Goal: Information Seeking & Learning: Learn about a topic

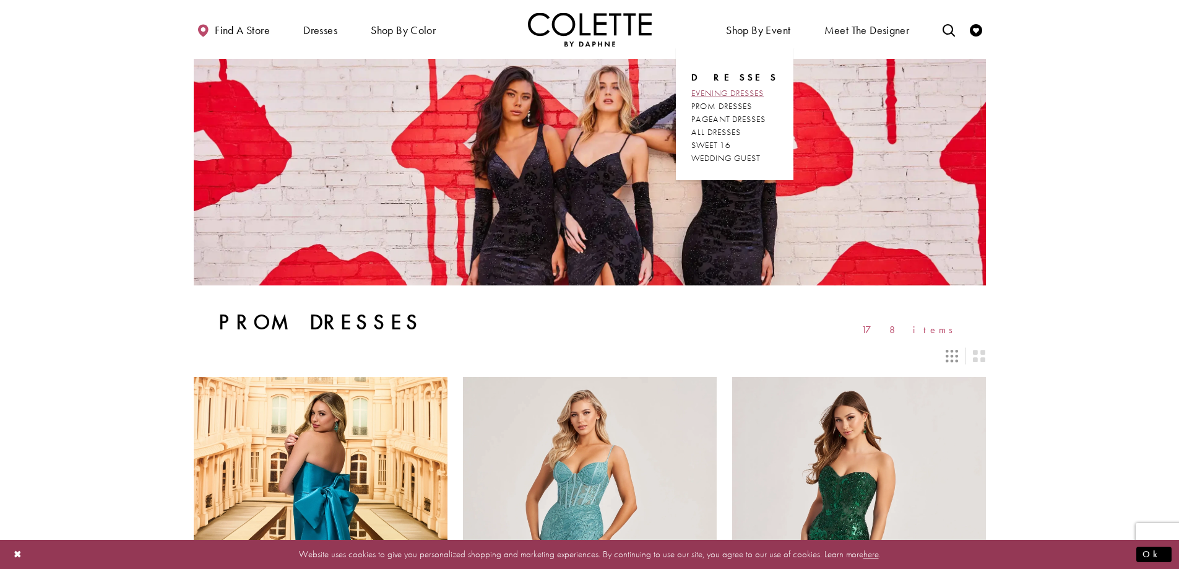
click at [759, 90] on span "EVENING DRESSES" at bounding box center [727, 92] width 72 height 11
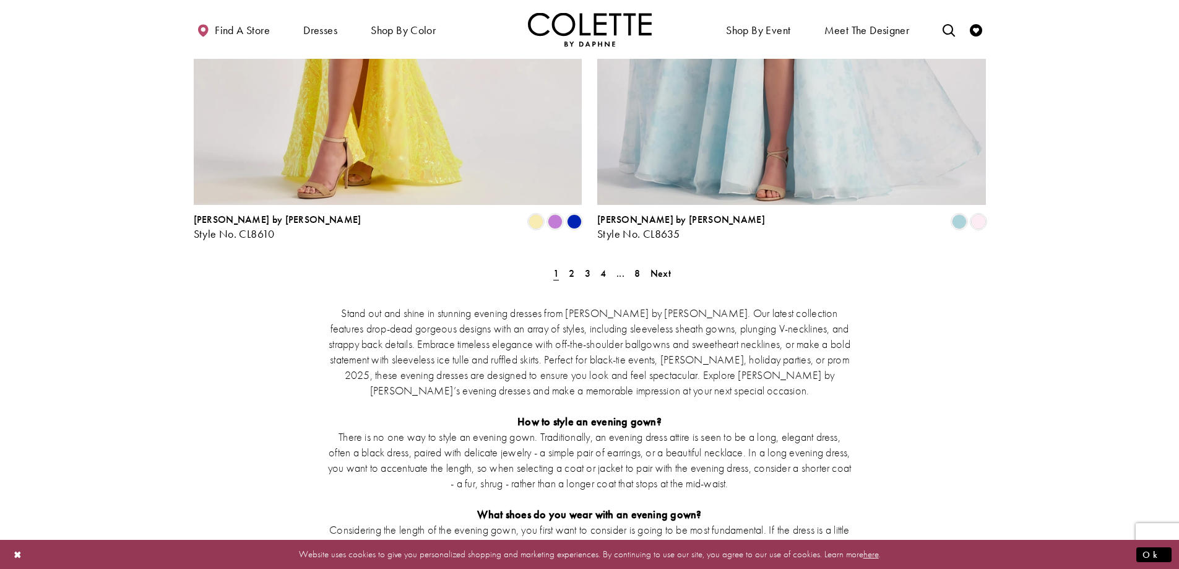
scroll to position [2290, 0]
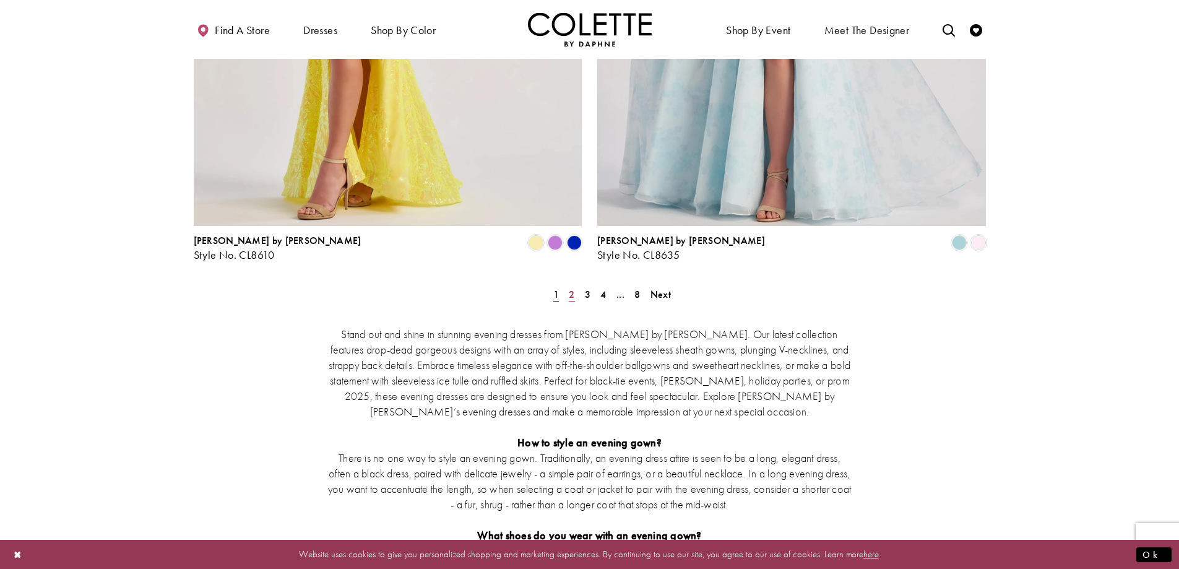
click at [569, 288] on span "2" at bounding box center [572, 294] width 6 height 13
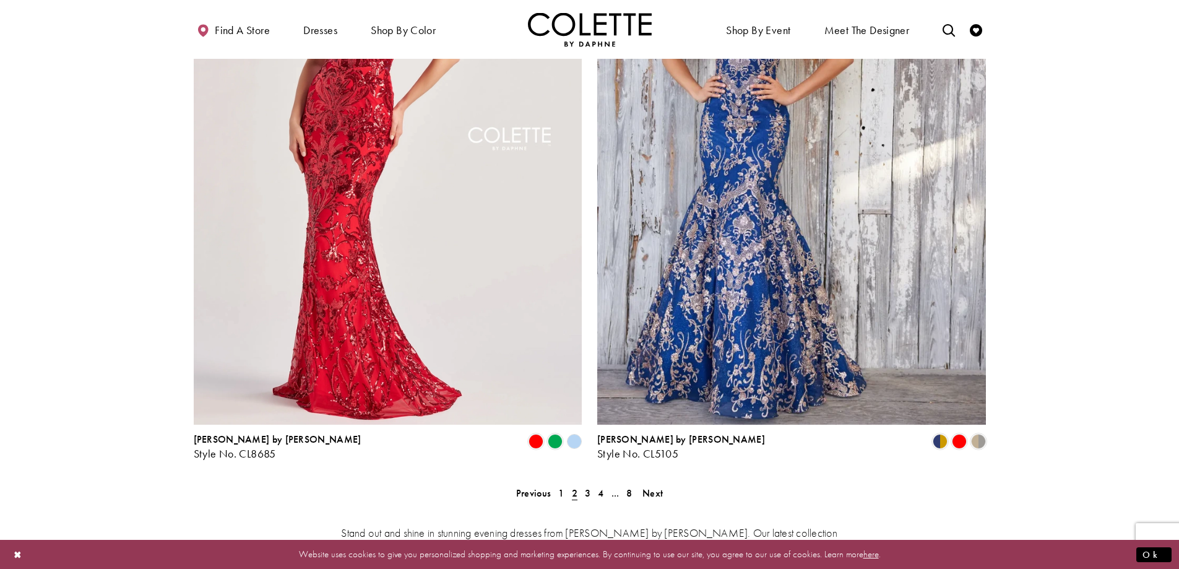
scroll to position [2109, 0]
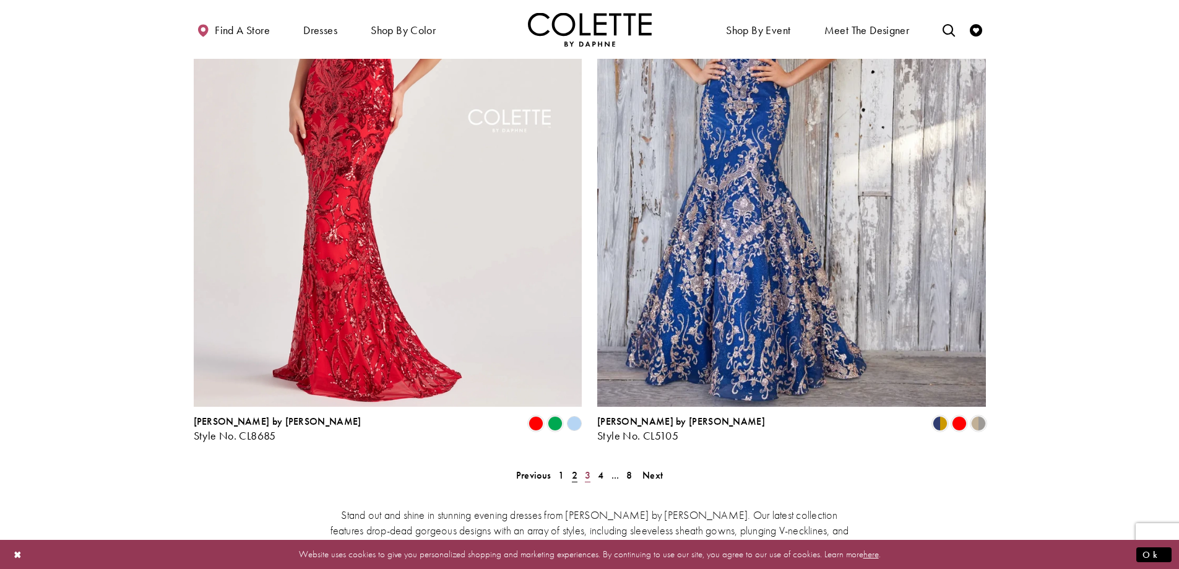
click at [586, 468] on span "3" at bounding box center [588, 474] width 6 height 13
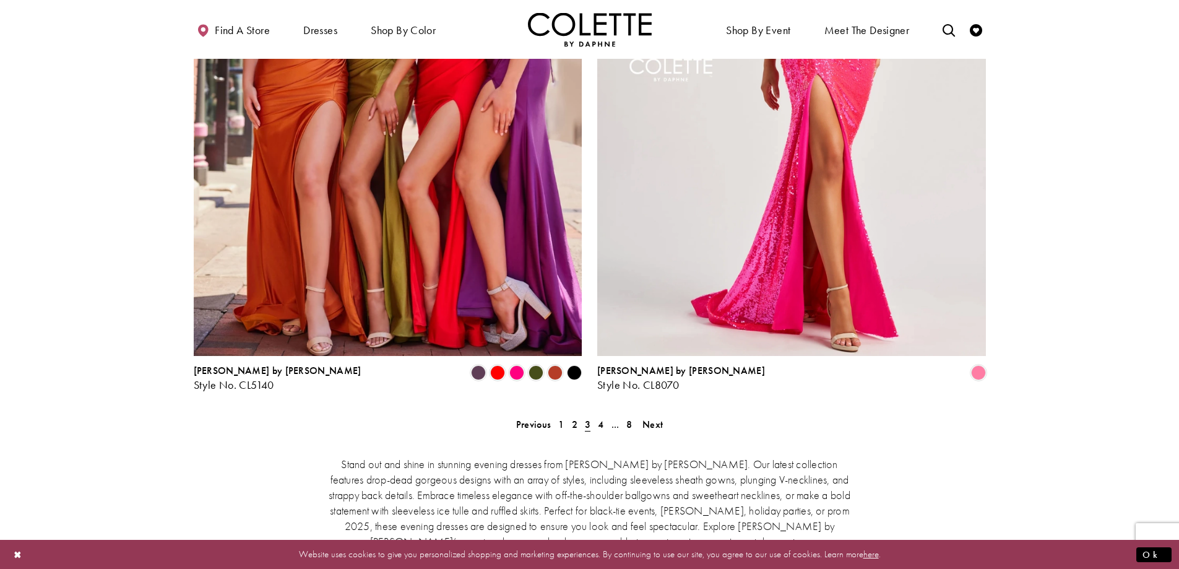
scroll to position [2171, 0]
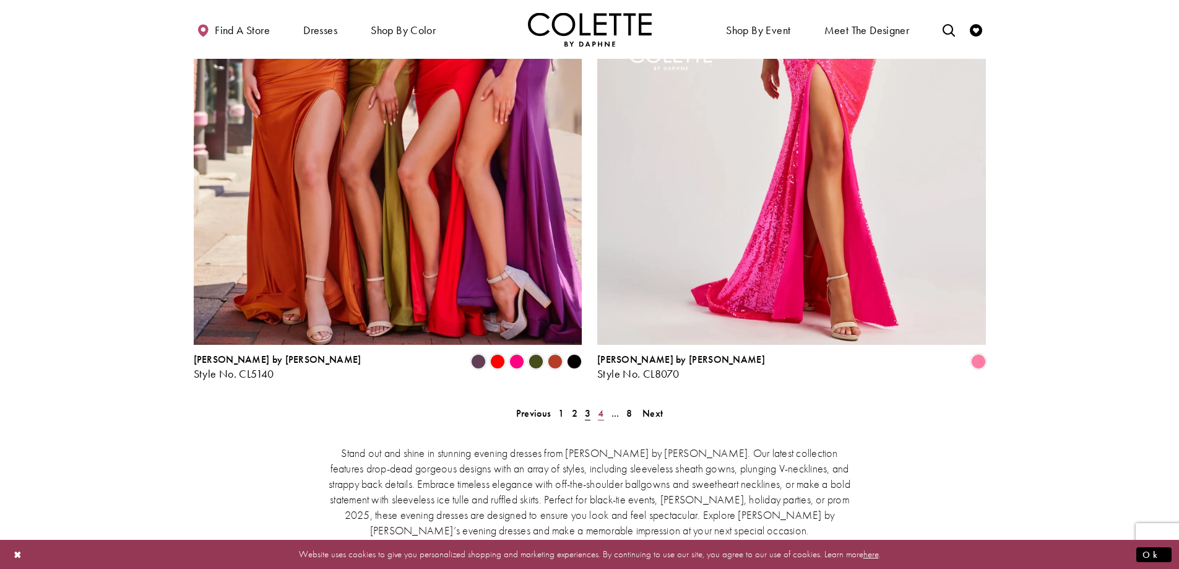
click at [602, 407] on span "4" at bounding box center [601, 413] width 6 height 13
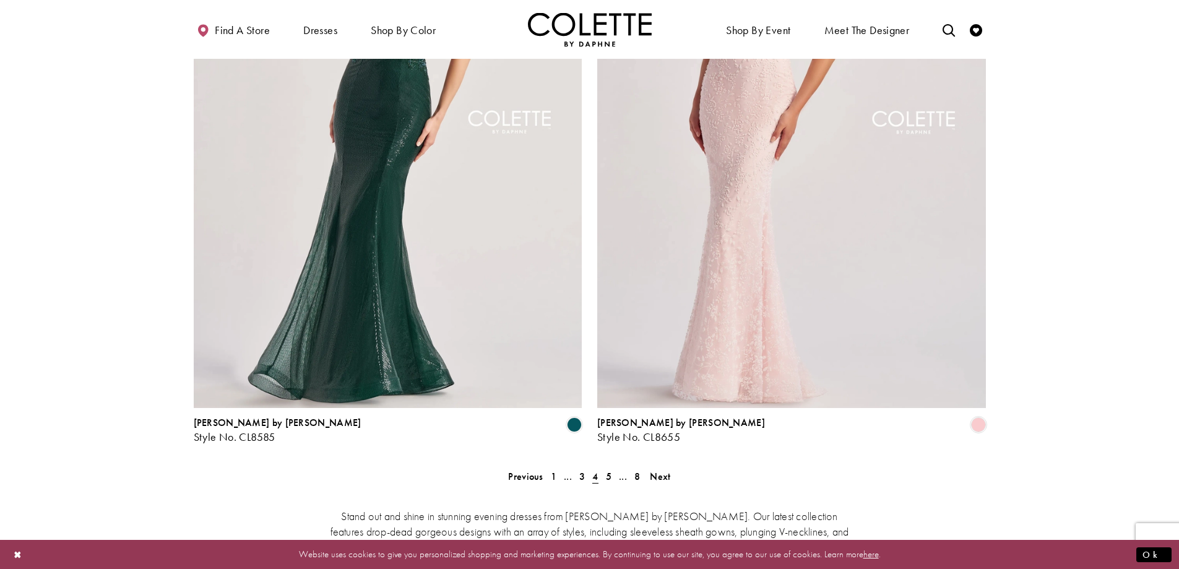
scroll to position [2109, 0]
click at [608, 468] on span "5" at bounding box center [609, 474] width 6 height 13
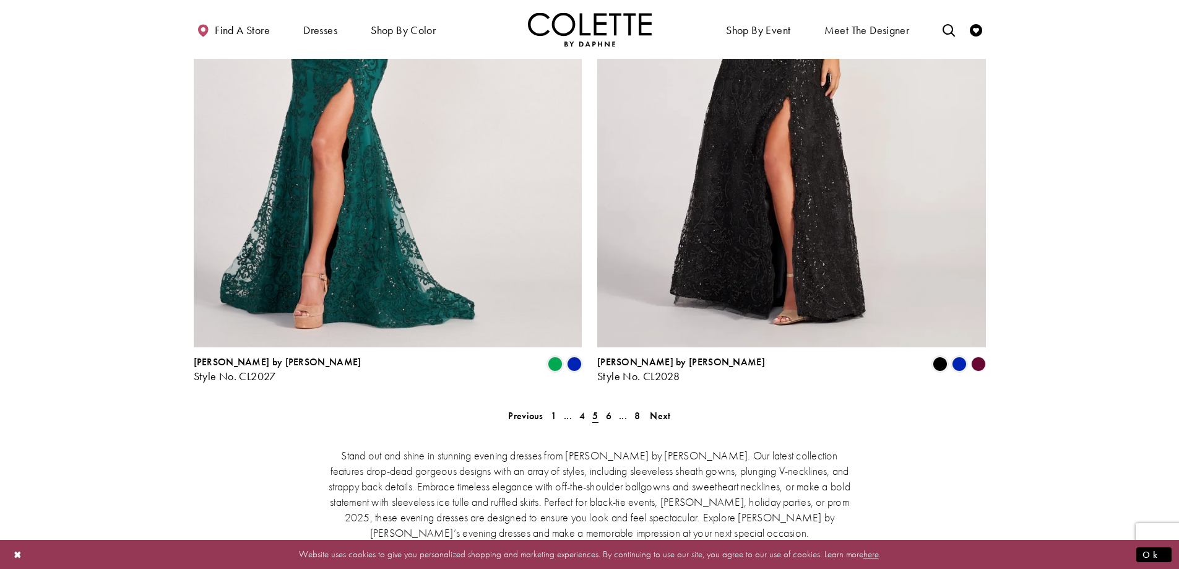
scroll to position [2171, 0]
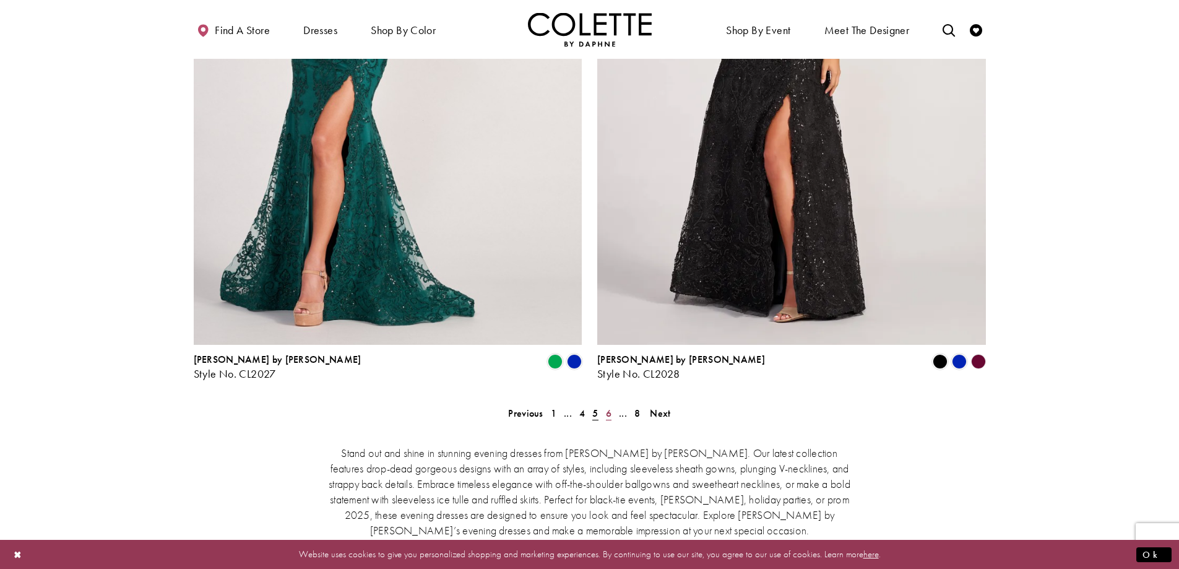
click at [610, 407] on span "6" at bounding box center [609, 413] width 6 height 13
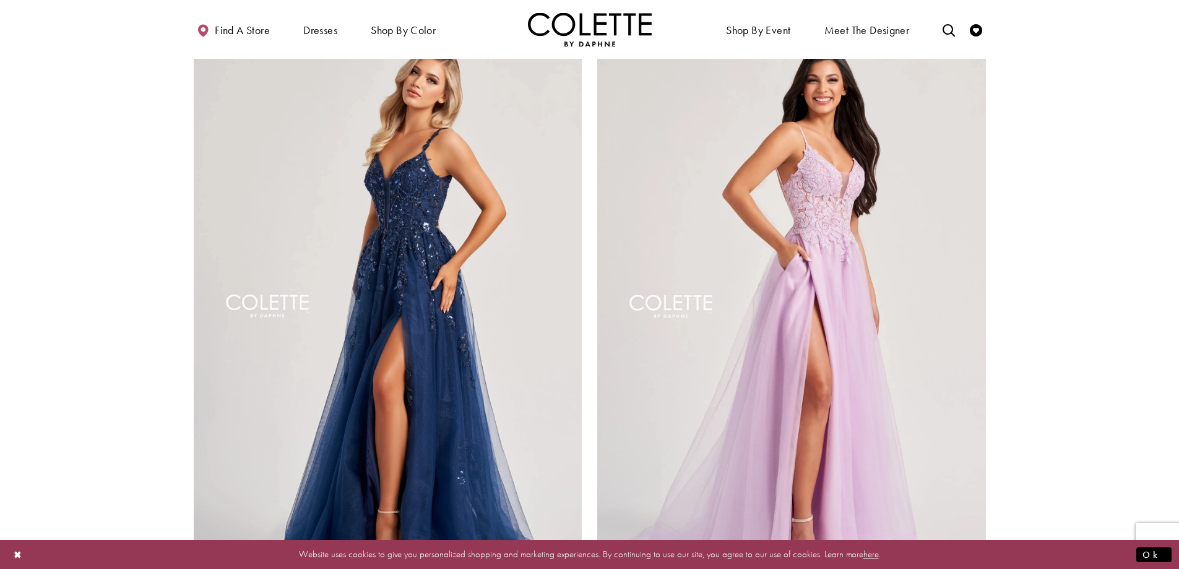
scroll to position [2233, 0]
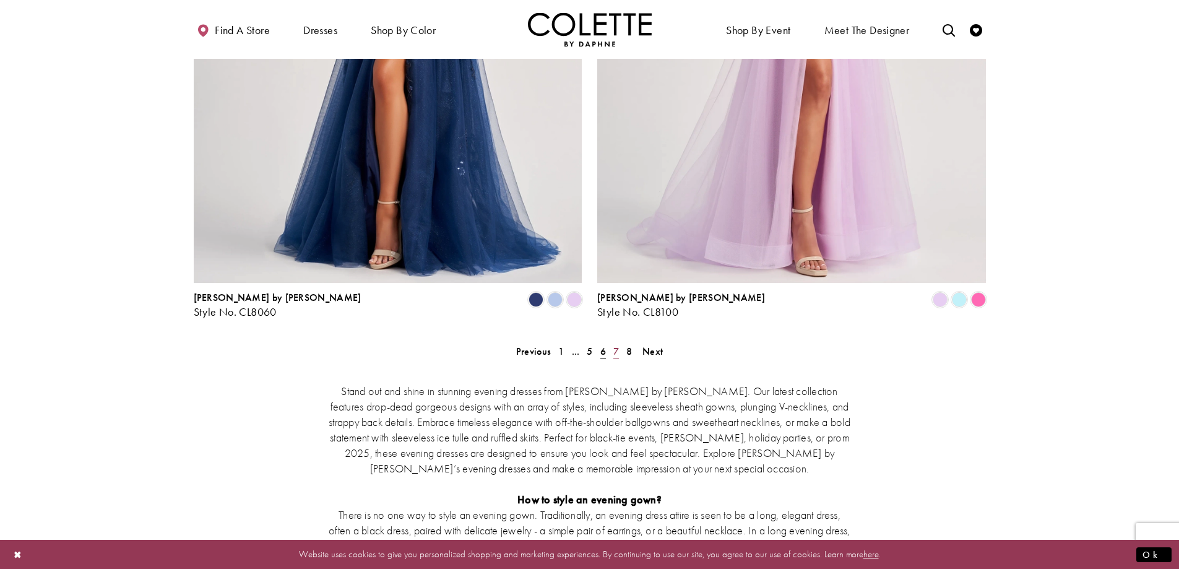
click at [617, 345] on span "7" at bounding box center [616, 351] width 6 height 13
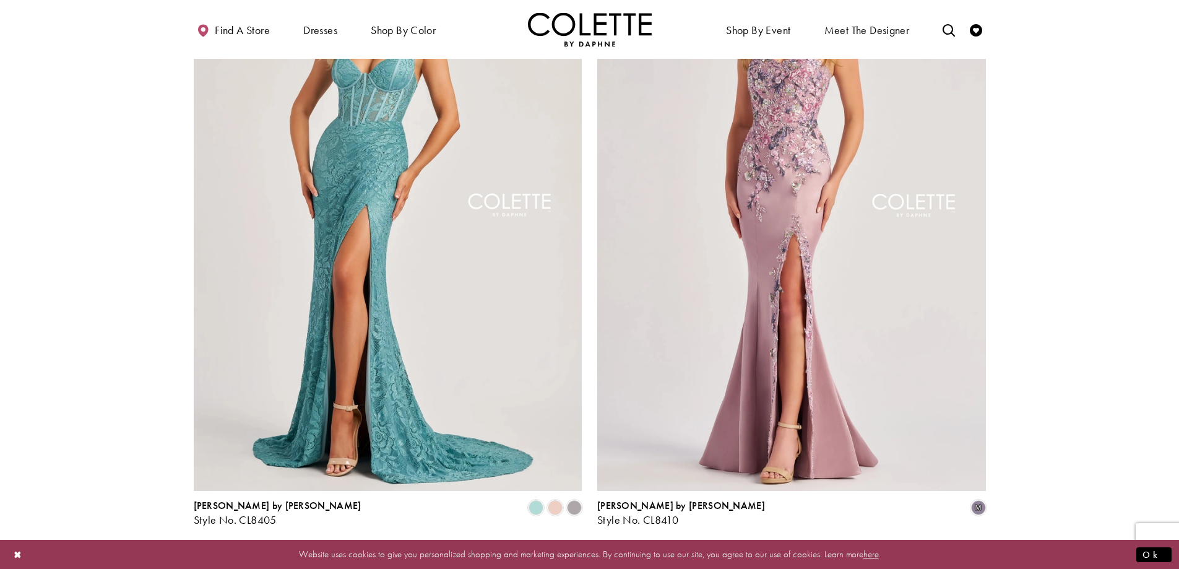
scroll to position [2109, 0]
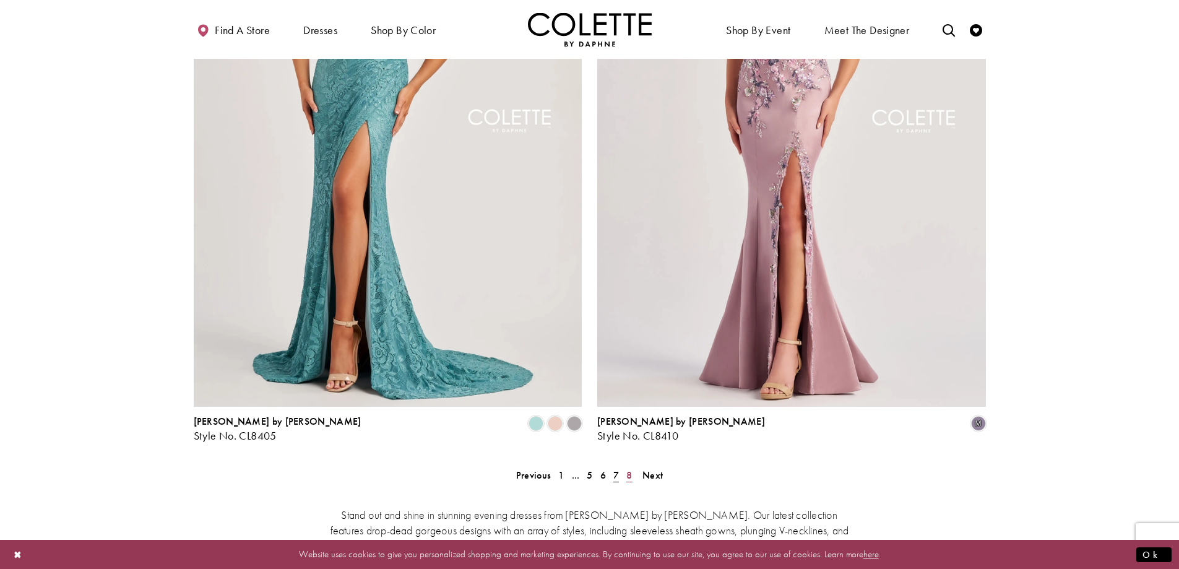
click at [630, 468] on span "8" at bounding box center [629, 474] width 6 height 13
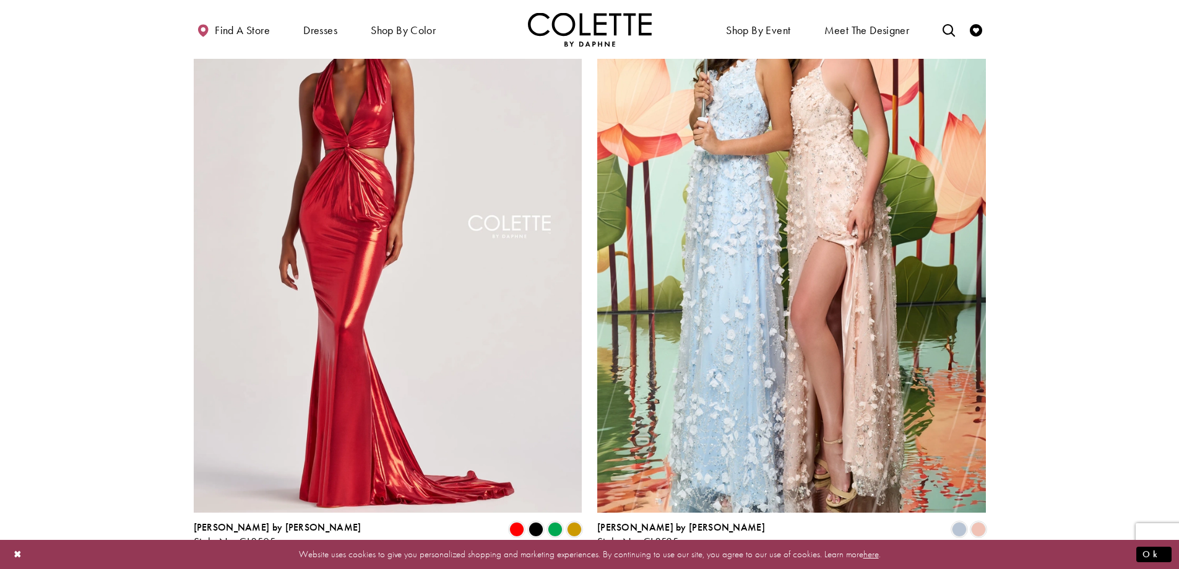
scroll to position [1676, 0]
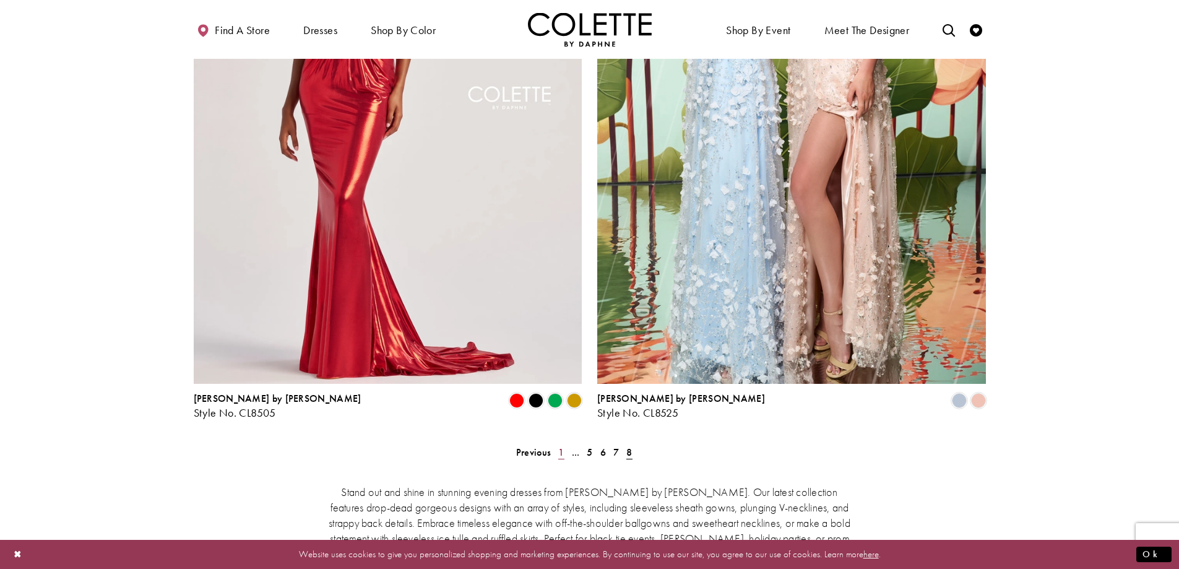
click at [560, 446] on span "1" at bounding box center [561, 452] width 6 height 13
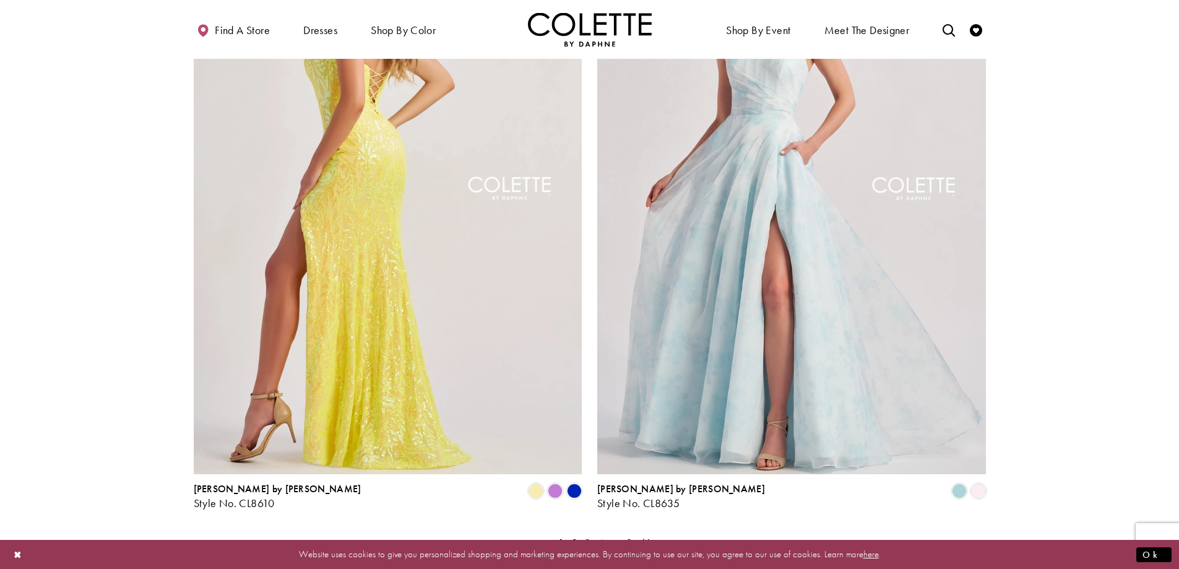
scroll to position [2047, 0]
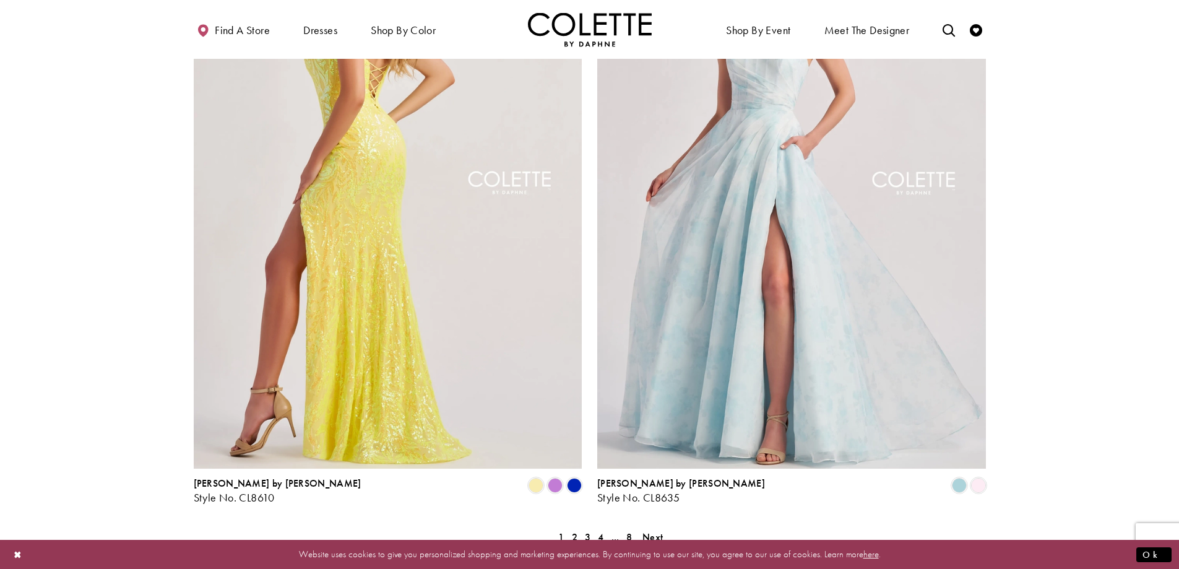
click at [459, 288] on img "Visit Colette by Daphne Style No. CL8610 Page" at bounding box center [388, 185] width 389 height 565
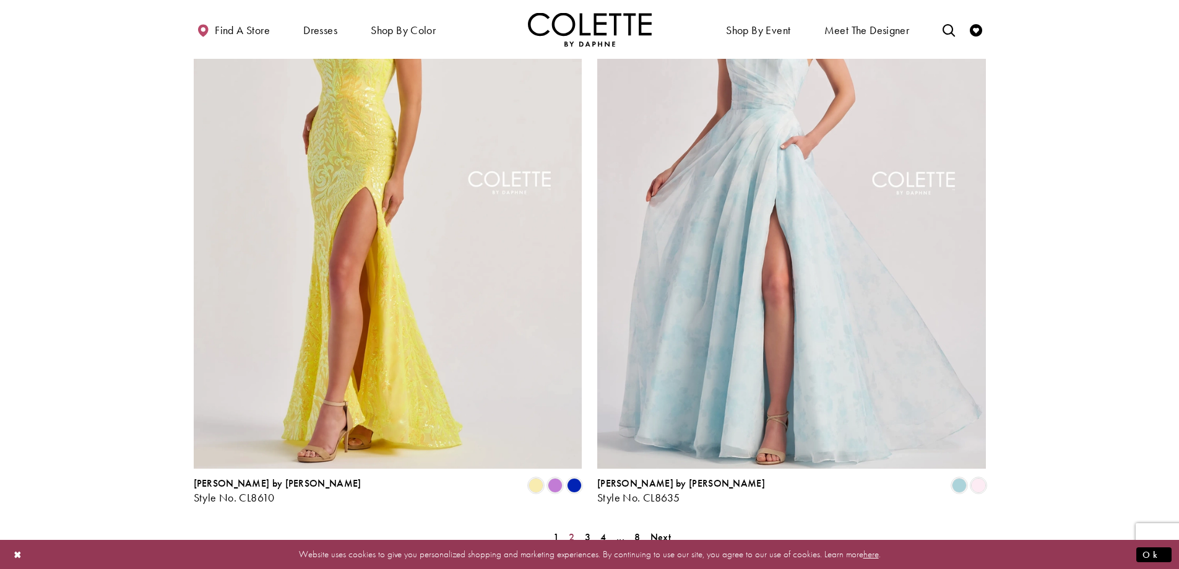
click at [572, 530] on span "2" at bounding box center [572, 536] width 6 height 13
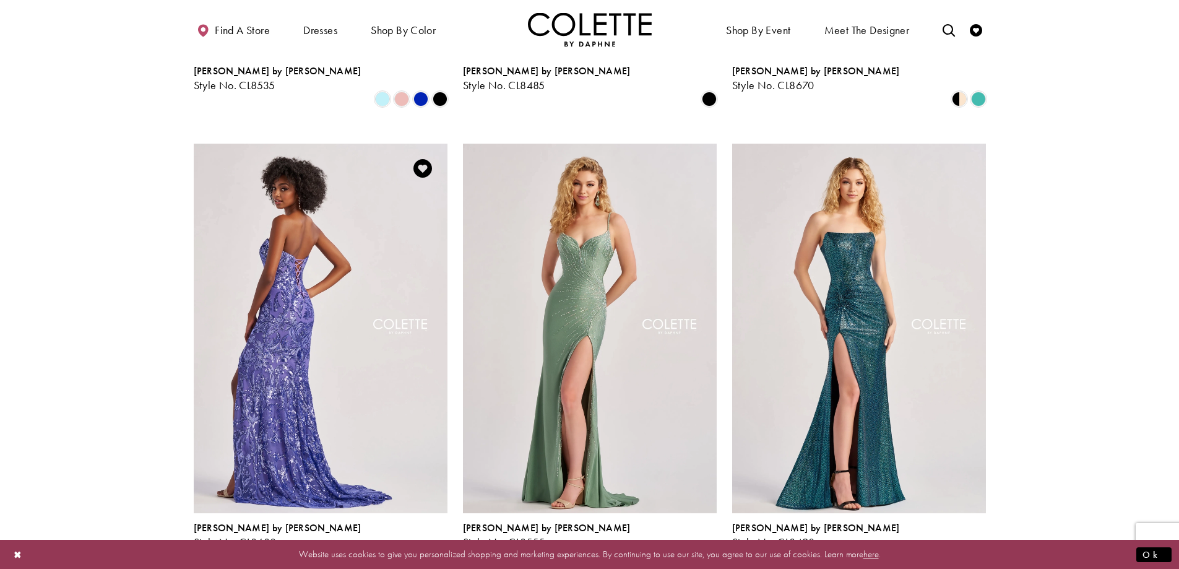
scroll to position [500, 0]
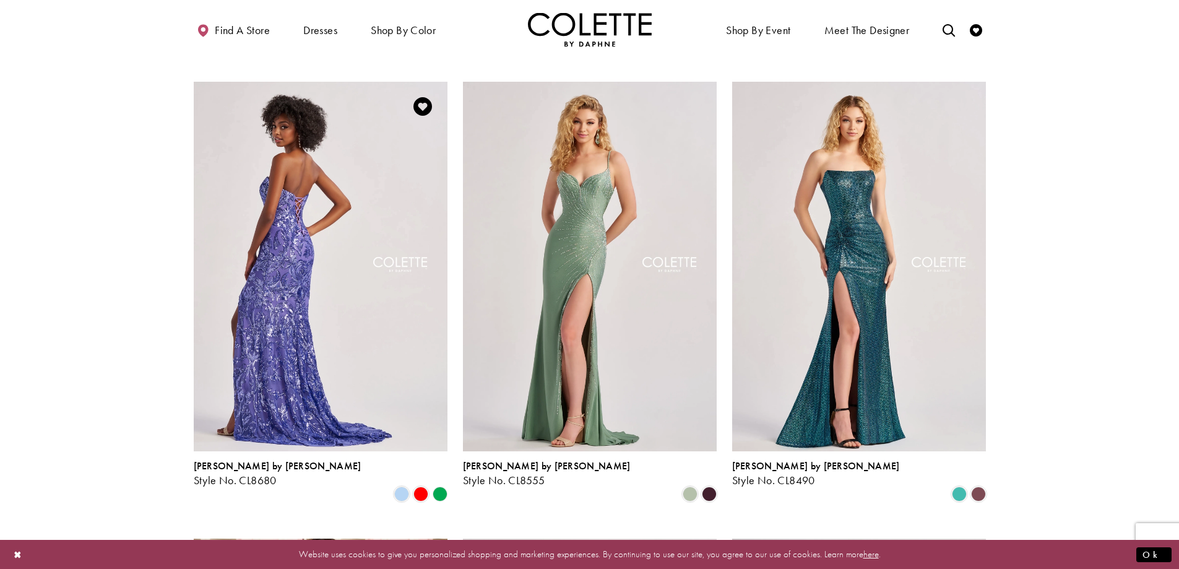
click at [350, 275] on img "Visit Colette by Daphne Style No. CL8680 Page" at bounding box center [321, 266] width 254 height 369
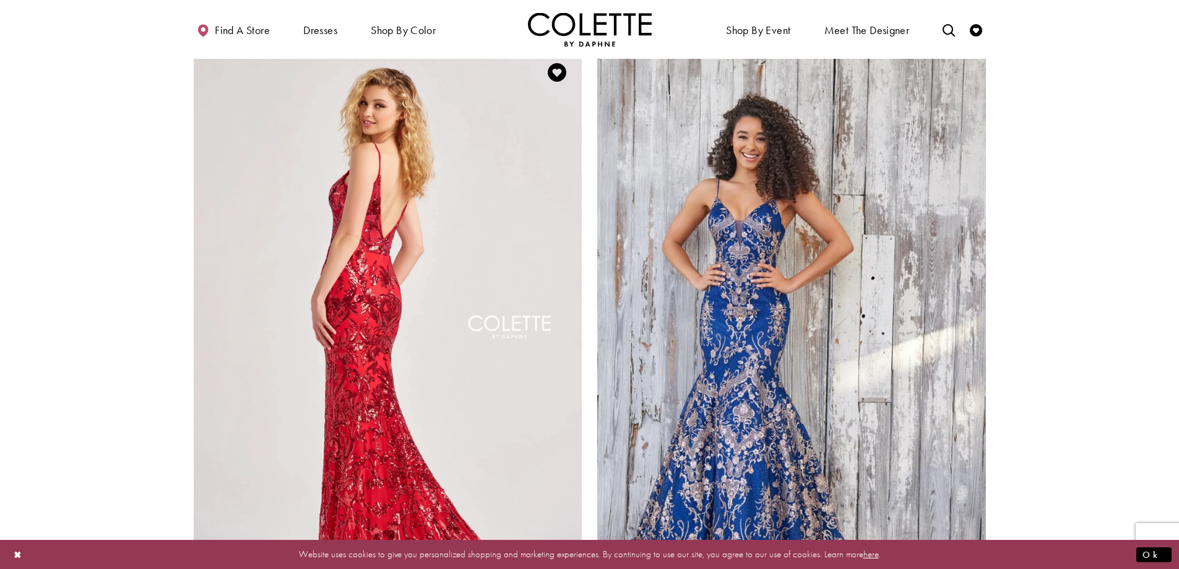
scroll to position [1923, 0]
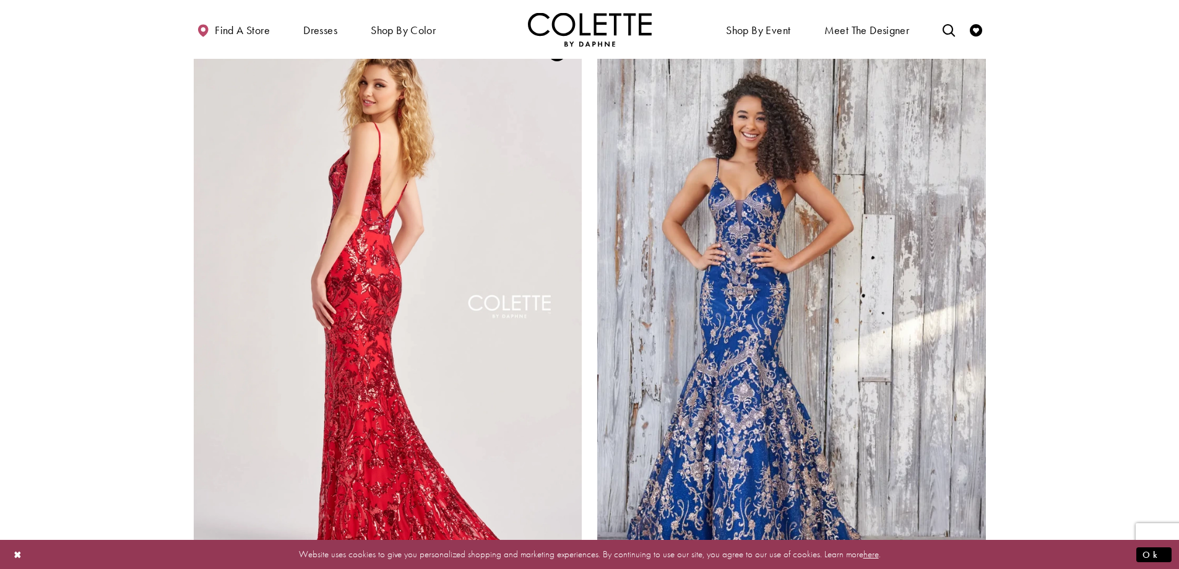
click at [417, 287] on img "Visit Colette by Daphne Style No. CL8685 Page" at bounding box center [388, 309] width 389 height 565
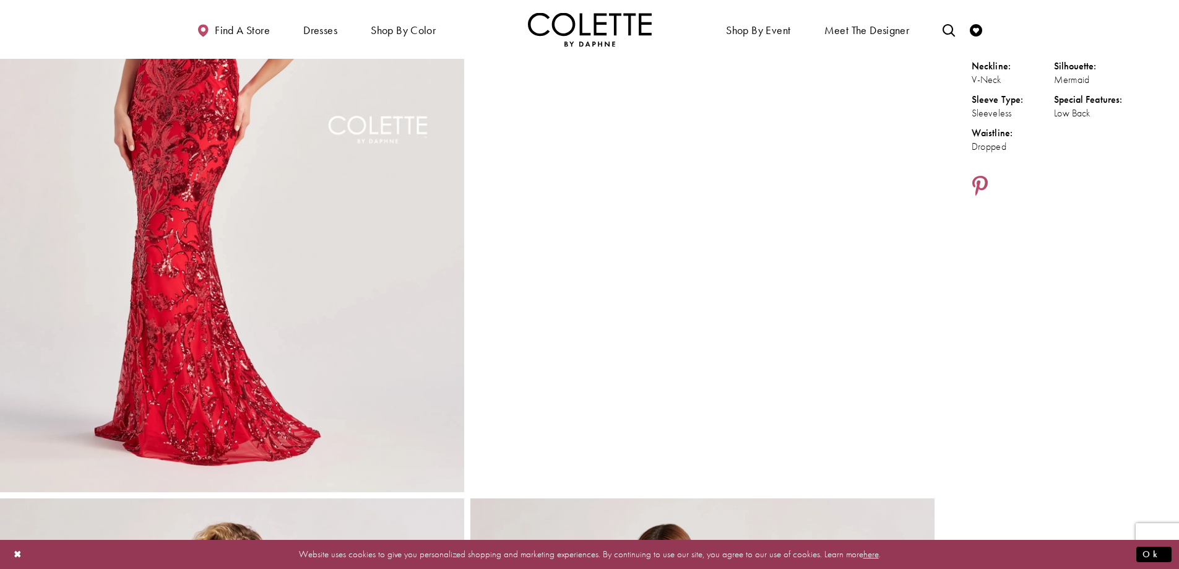
scroll to position [186, 0]
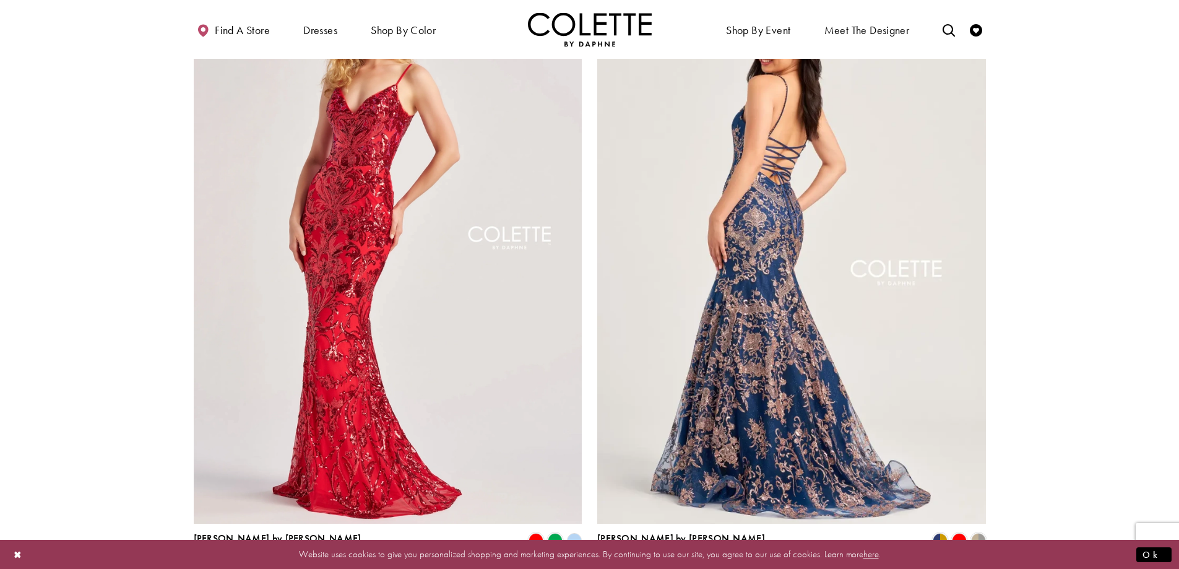
scroll to position [2171, 0]
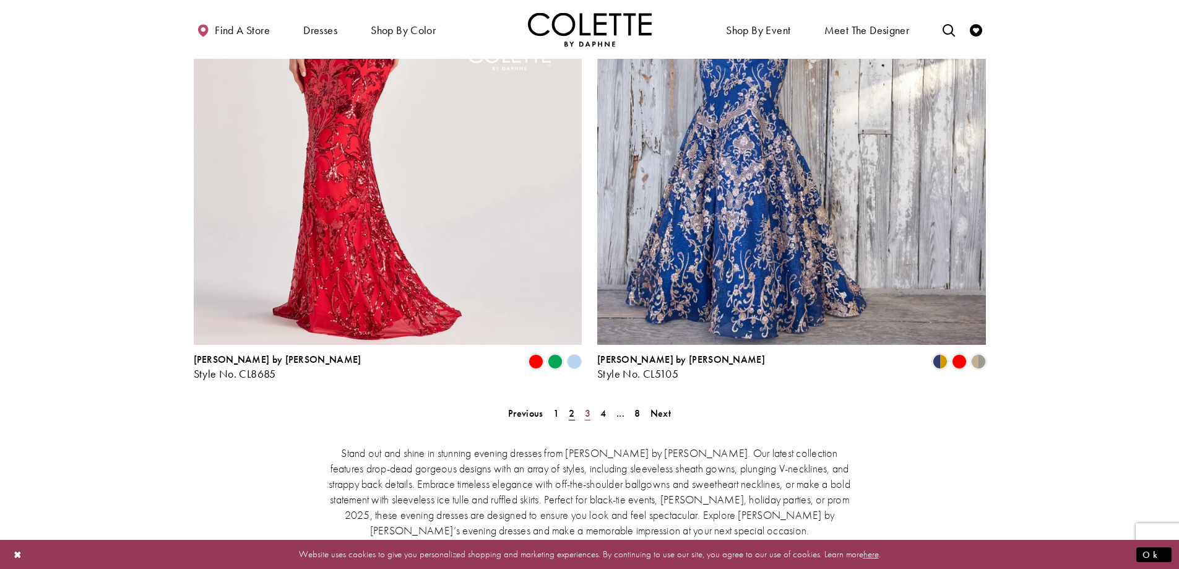
click at [588, 407] on span "3" at bounding box center [588, 413] width 6 height 13
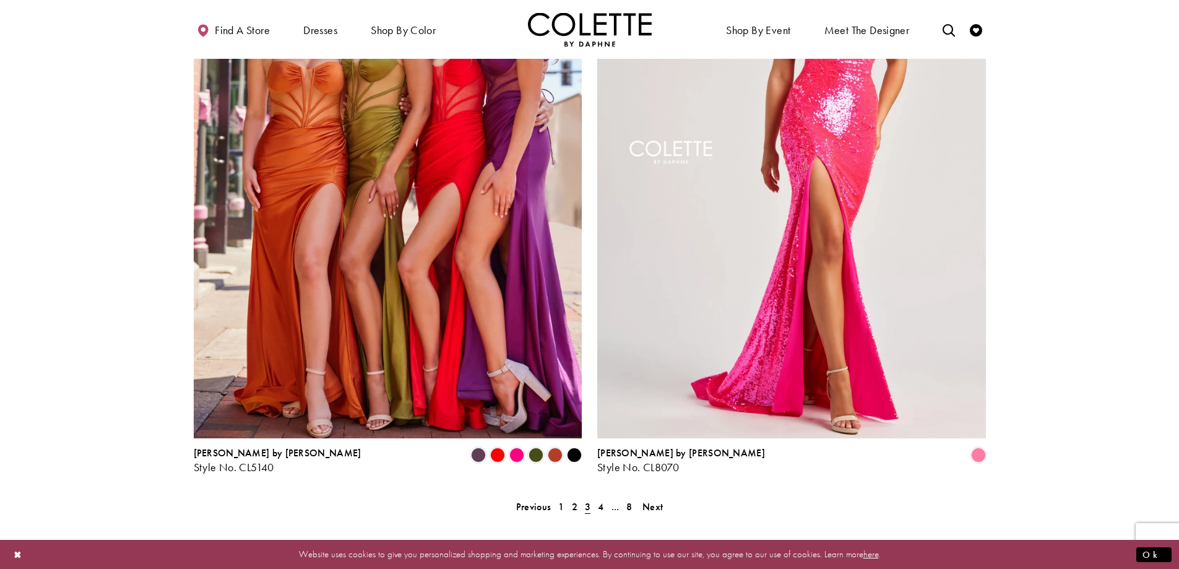
scroll to position [2233, 0]
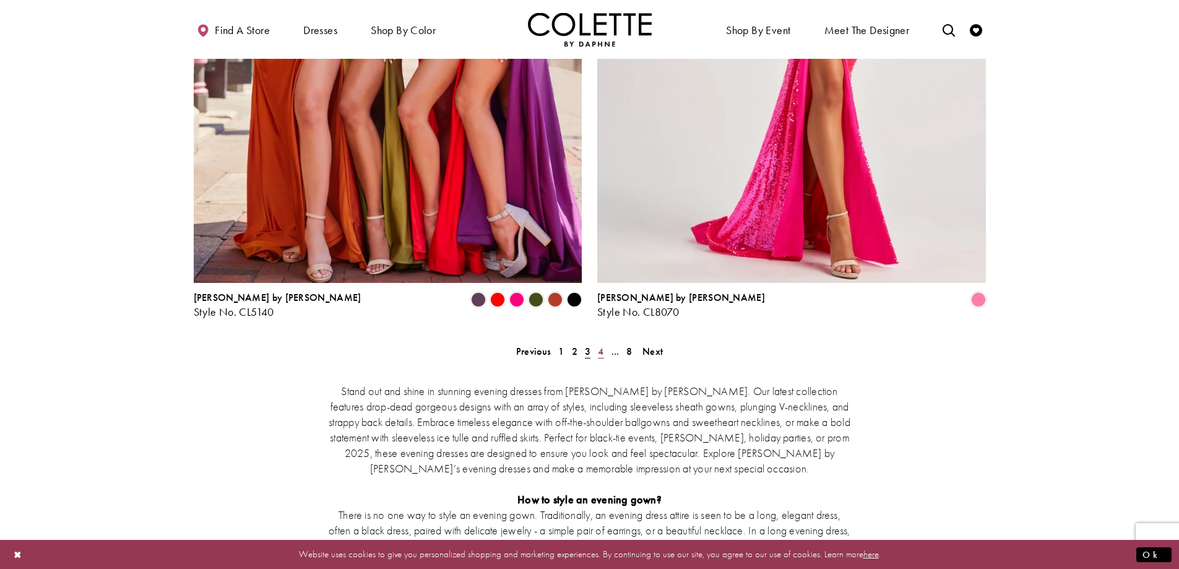
click at [601, 345] on span "4" at bounding box center [601, 351] width 6 height 13
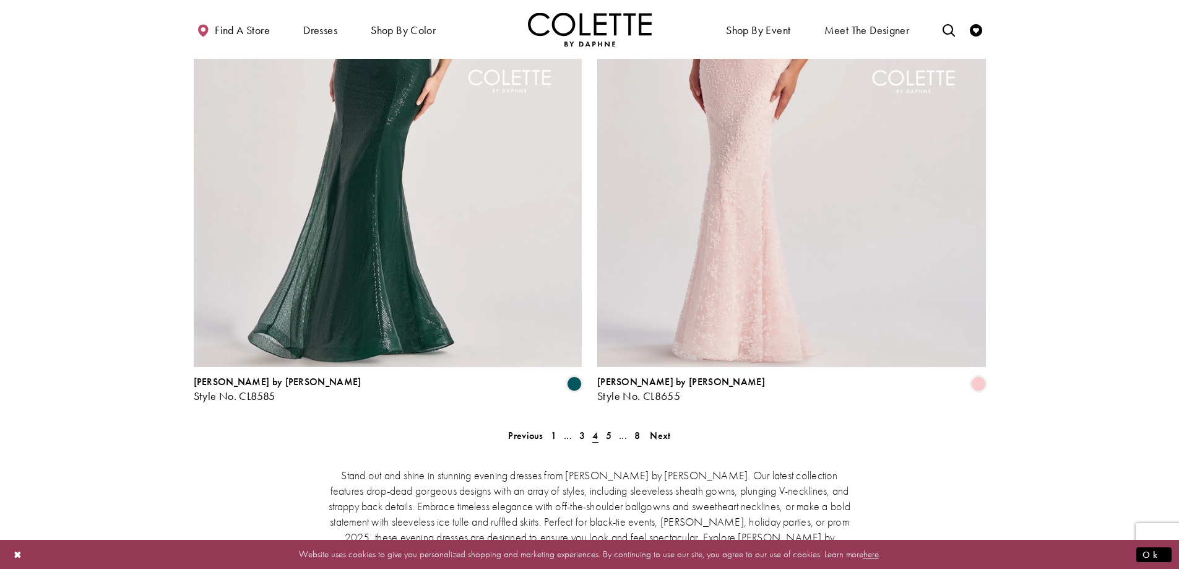
scroll to position [2171, 0]
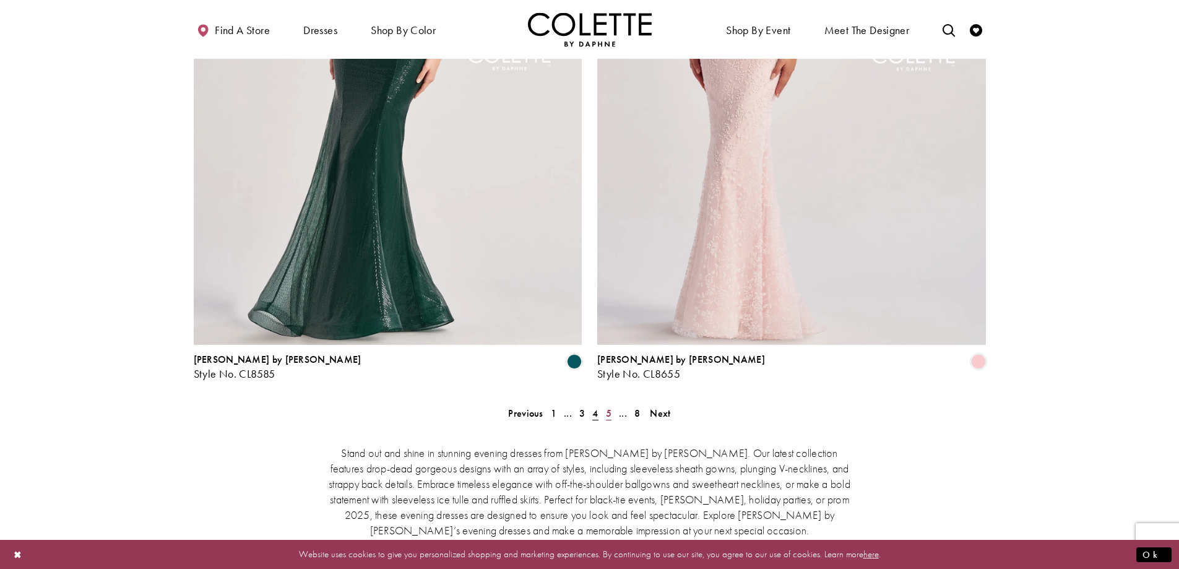
click at [608, 407] on span "5" at bounding box center [609, 413] width 6 height 13
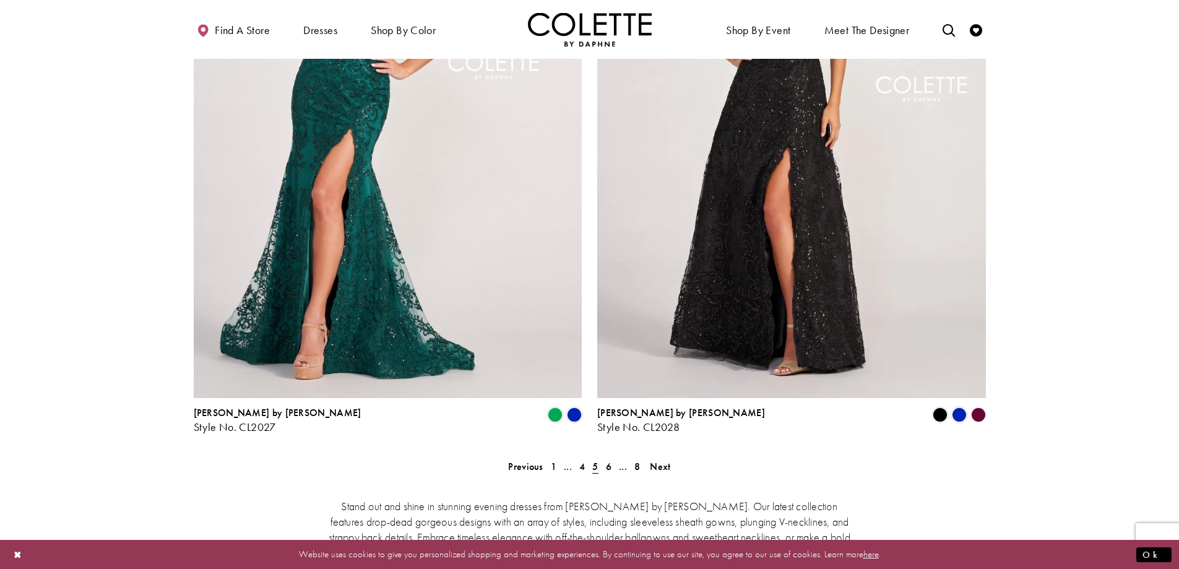
scroll to position [2295, 0]
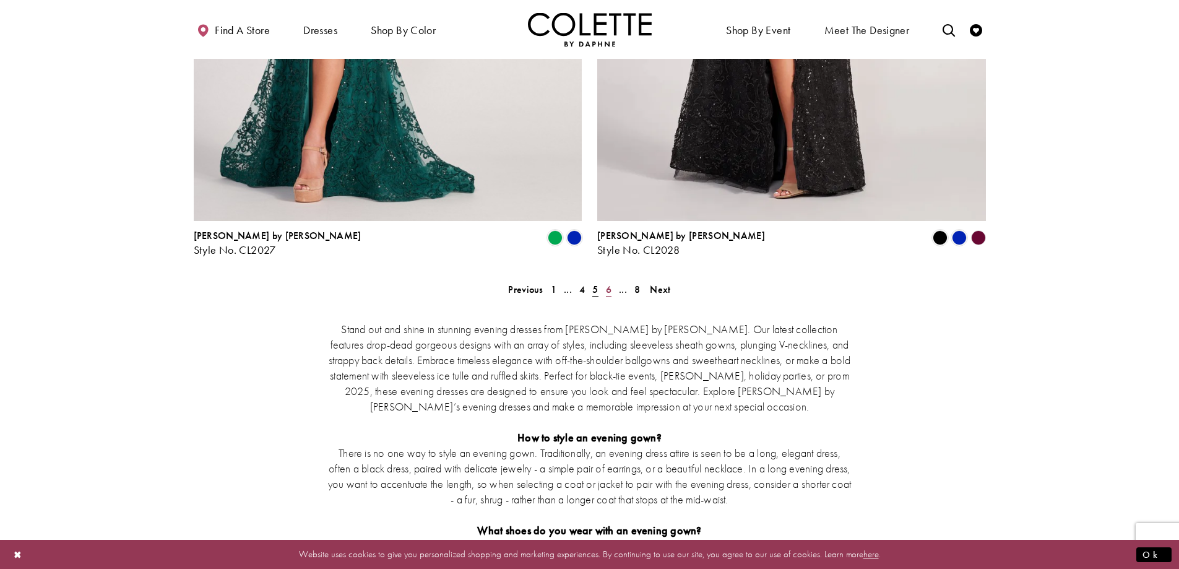
click at [607, 283] on span "6" at bounding box center [609, 289] width 6 height 13
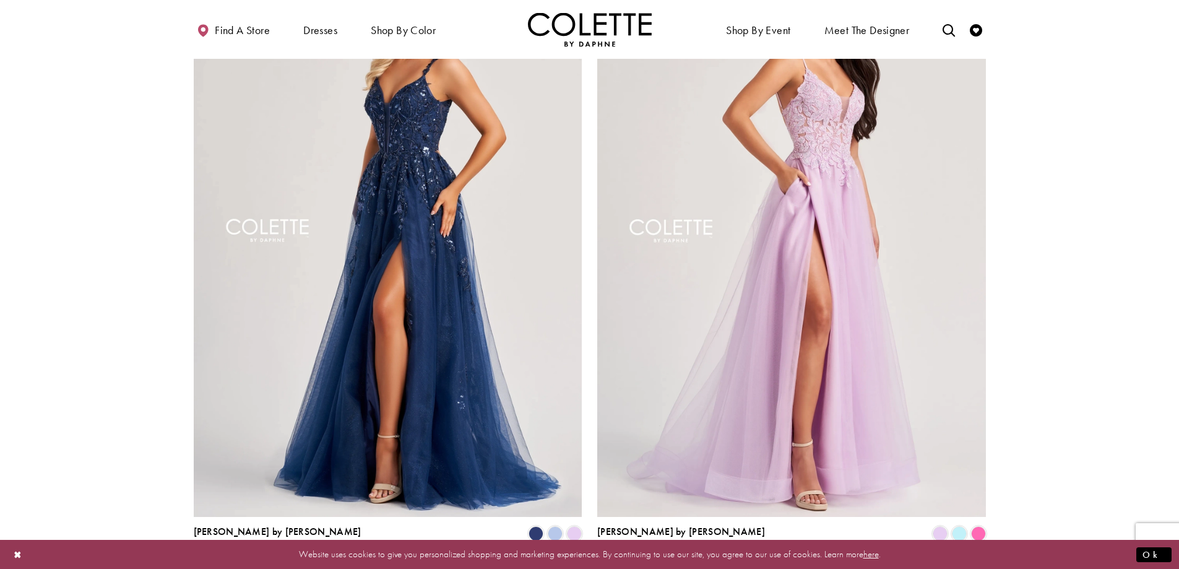
scroll to position [2171, 0]
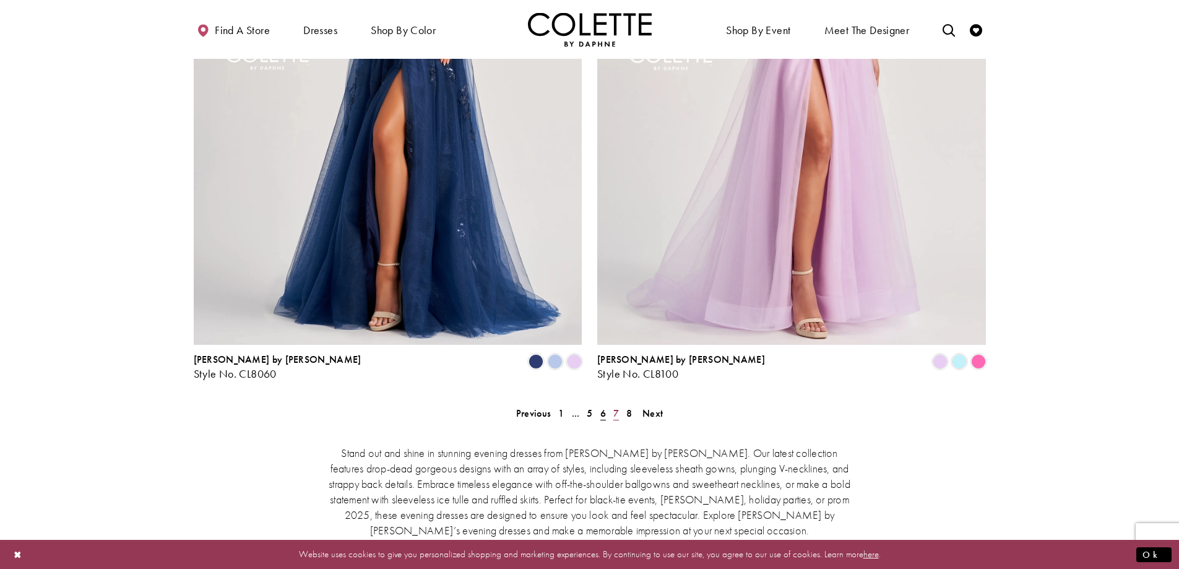
click at [619, 404] on link "7" at bounding box center [616, 413] width 13 height 18
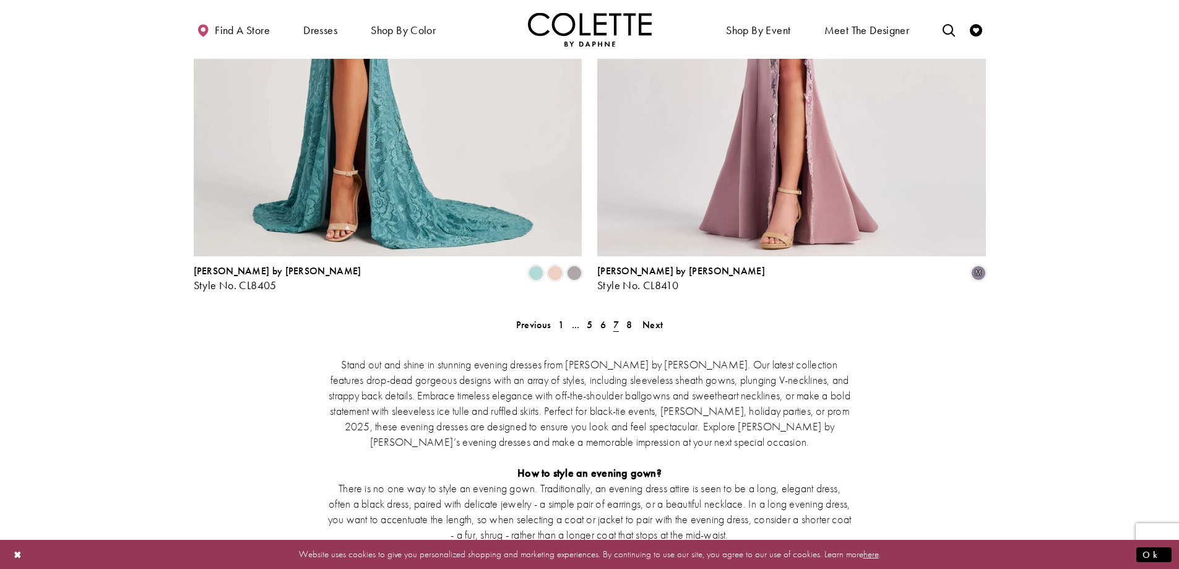
scroll to position [2109, 0]
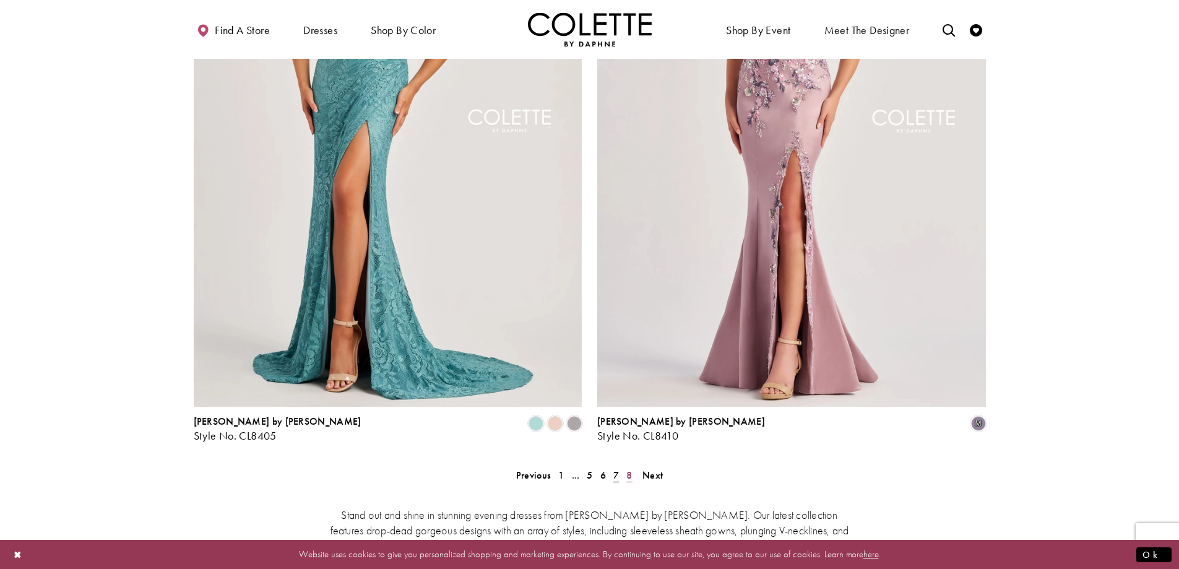
click at [631, 468] on span "8" at bounding box center [629, 474] width 6 height 13
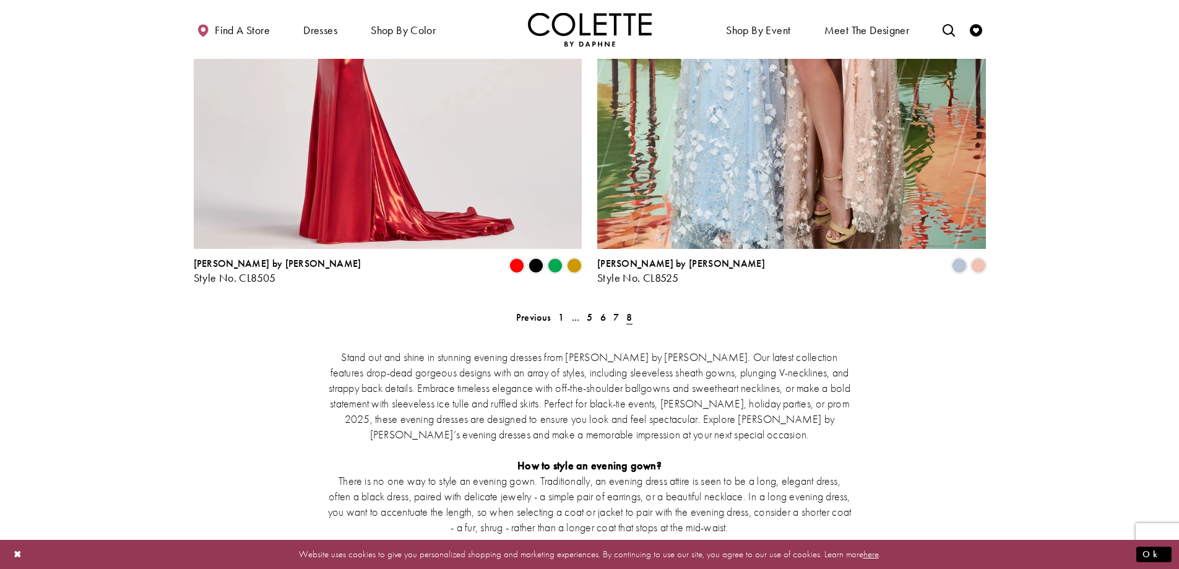
scroll to position [1923, 0]
